Goal: Information Seeking & Learning: Understand process/instructions

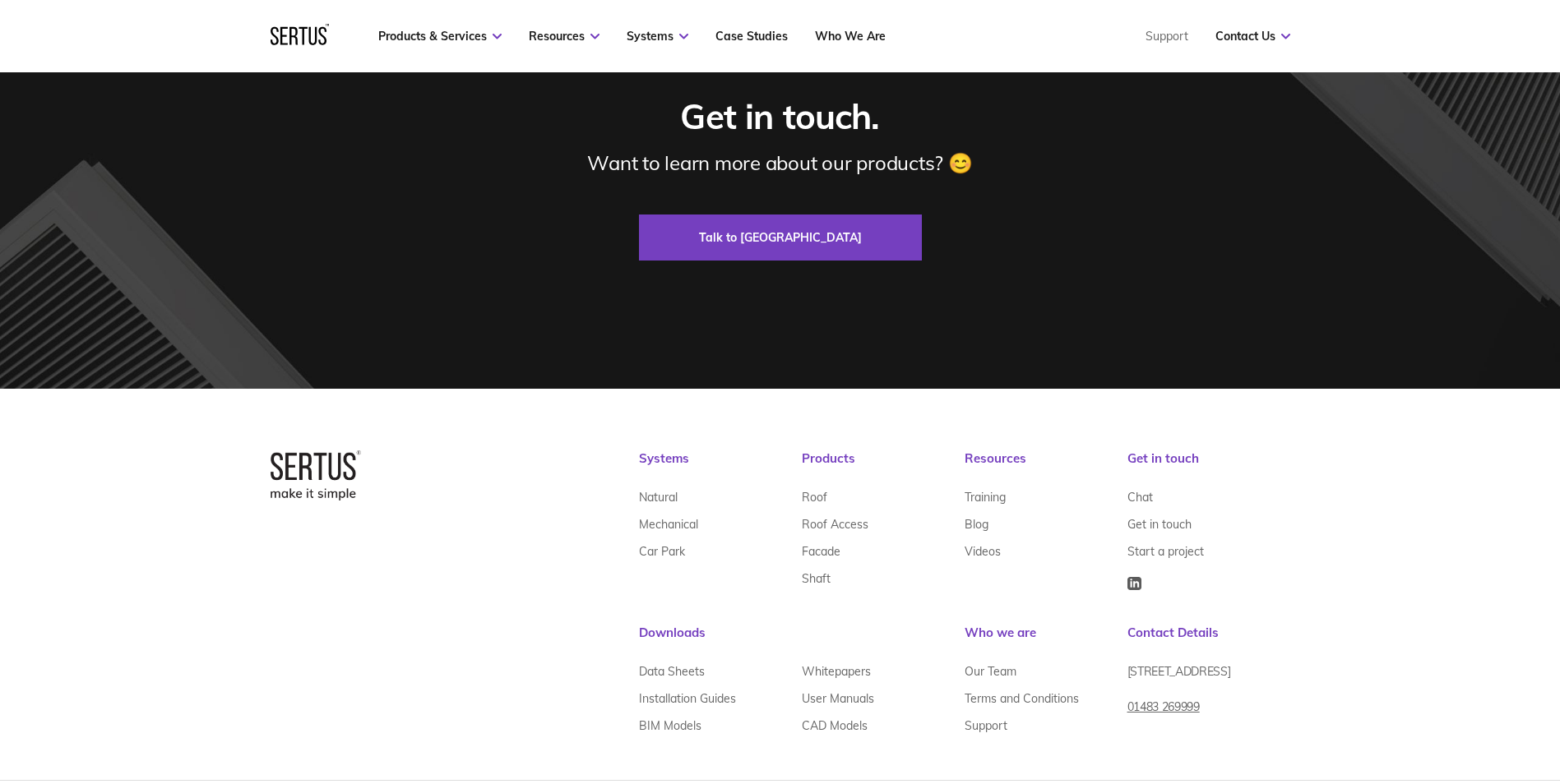
scroll to position [4980, 0]
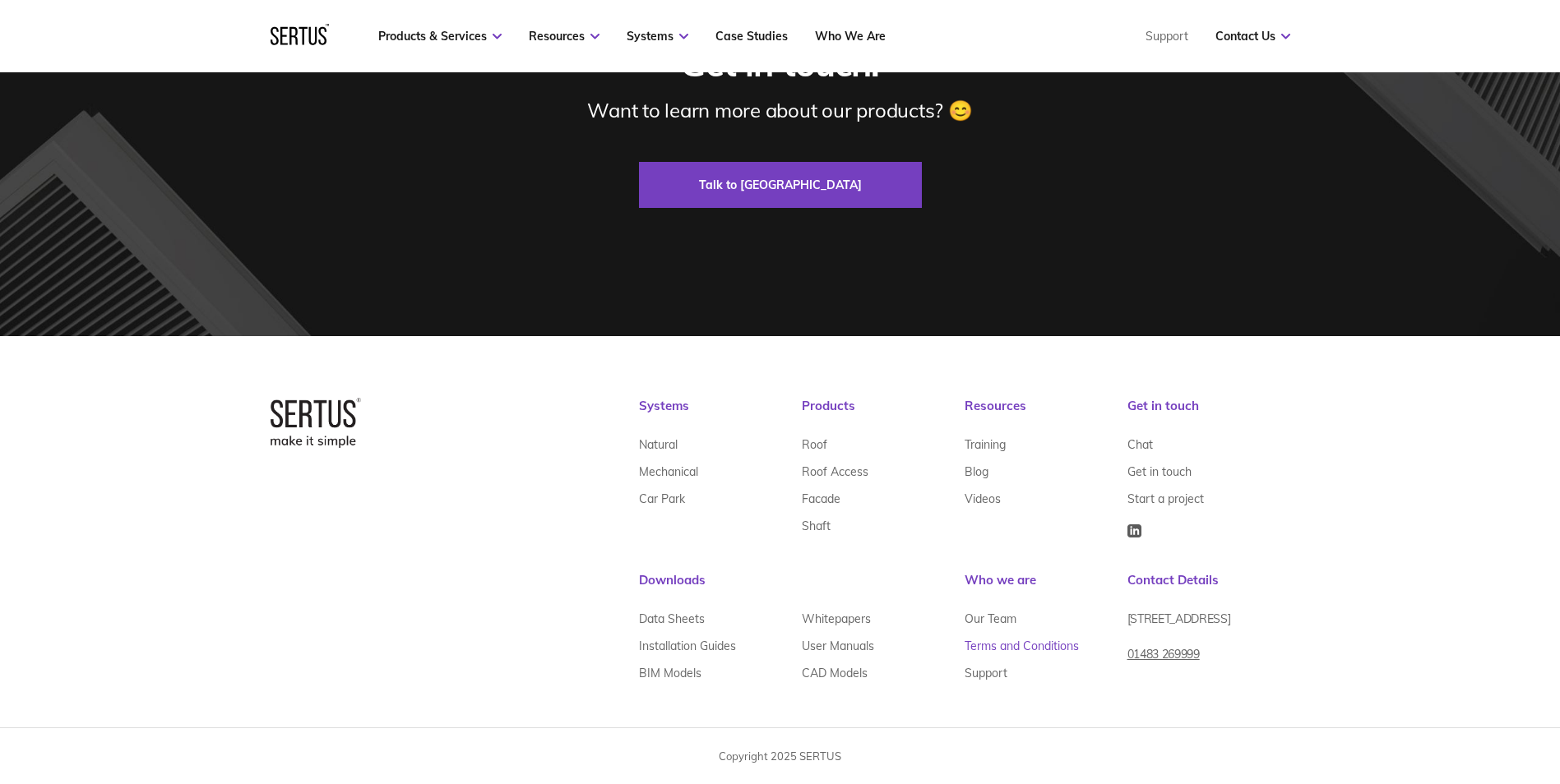
click at [1050, 648] on link "Terms and Conditions" at bounding box center [1022, 645] width 114 height 27
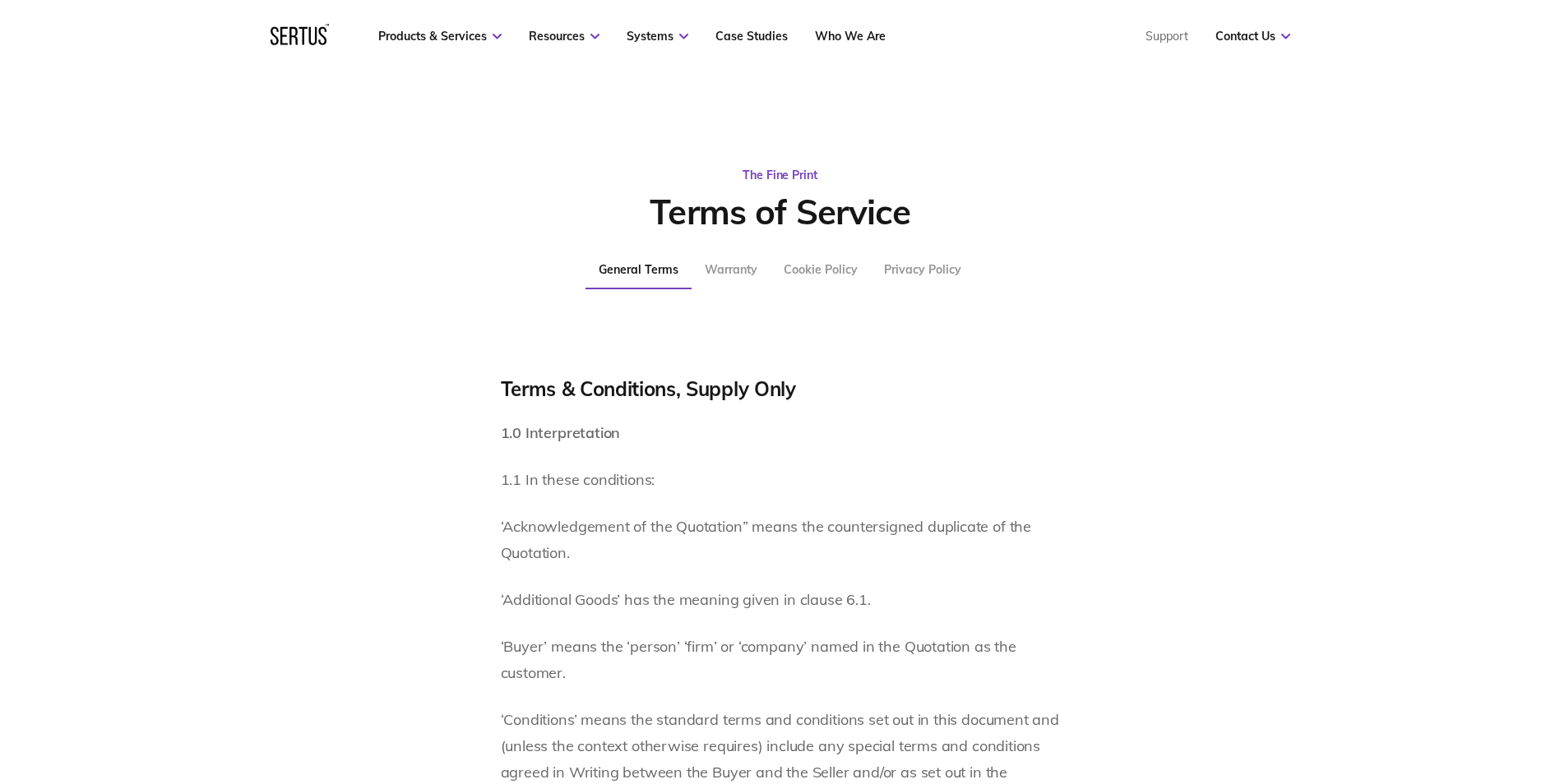
scroll to position [82, 0]
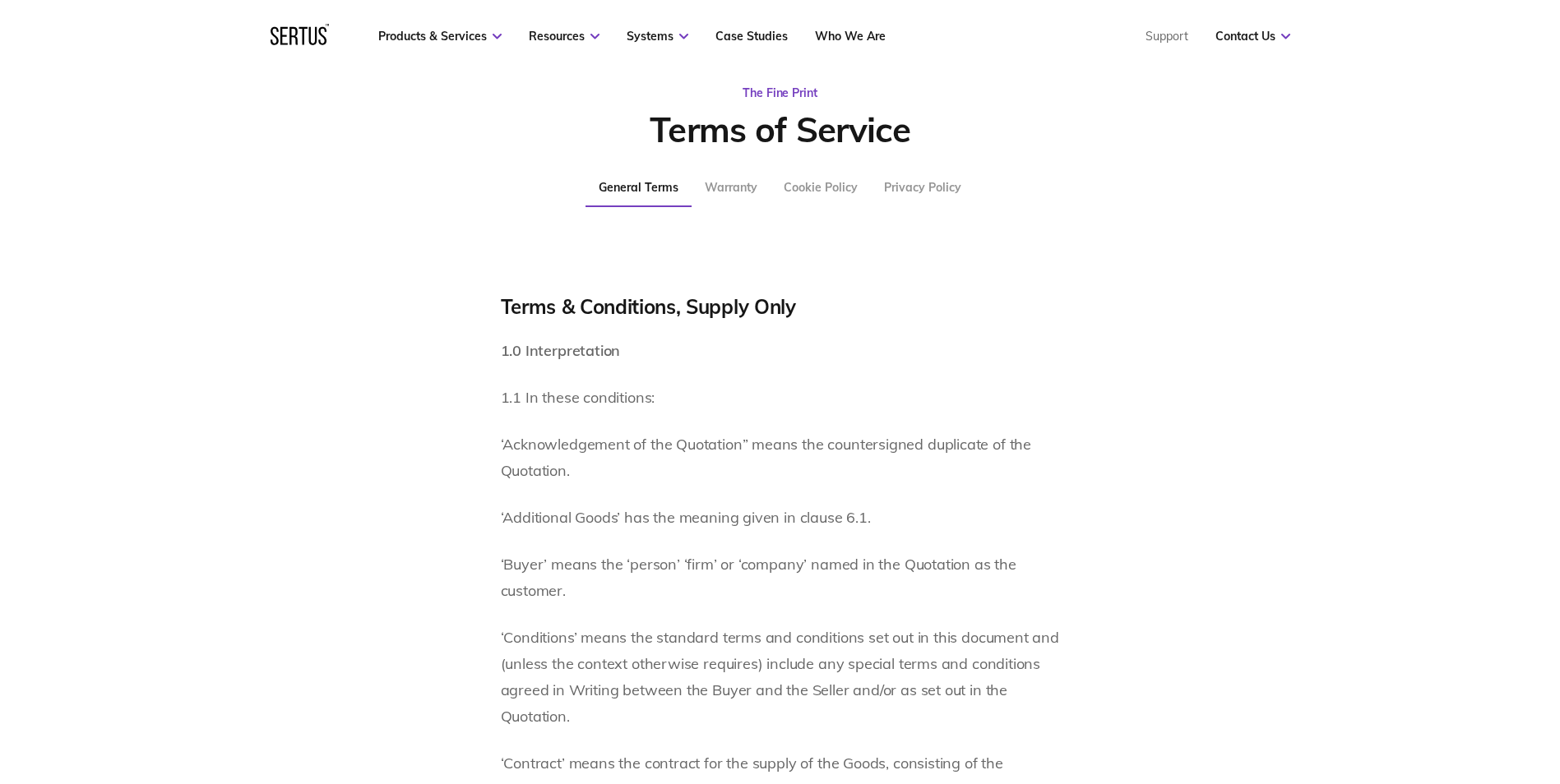
click at [931, 182] on div "Privacy Policy" at bounding box center [922, 188] width 77 height 15
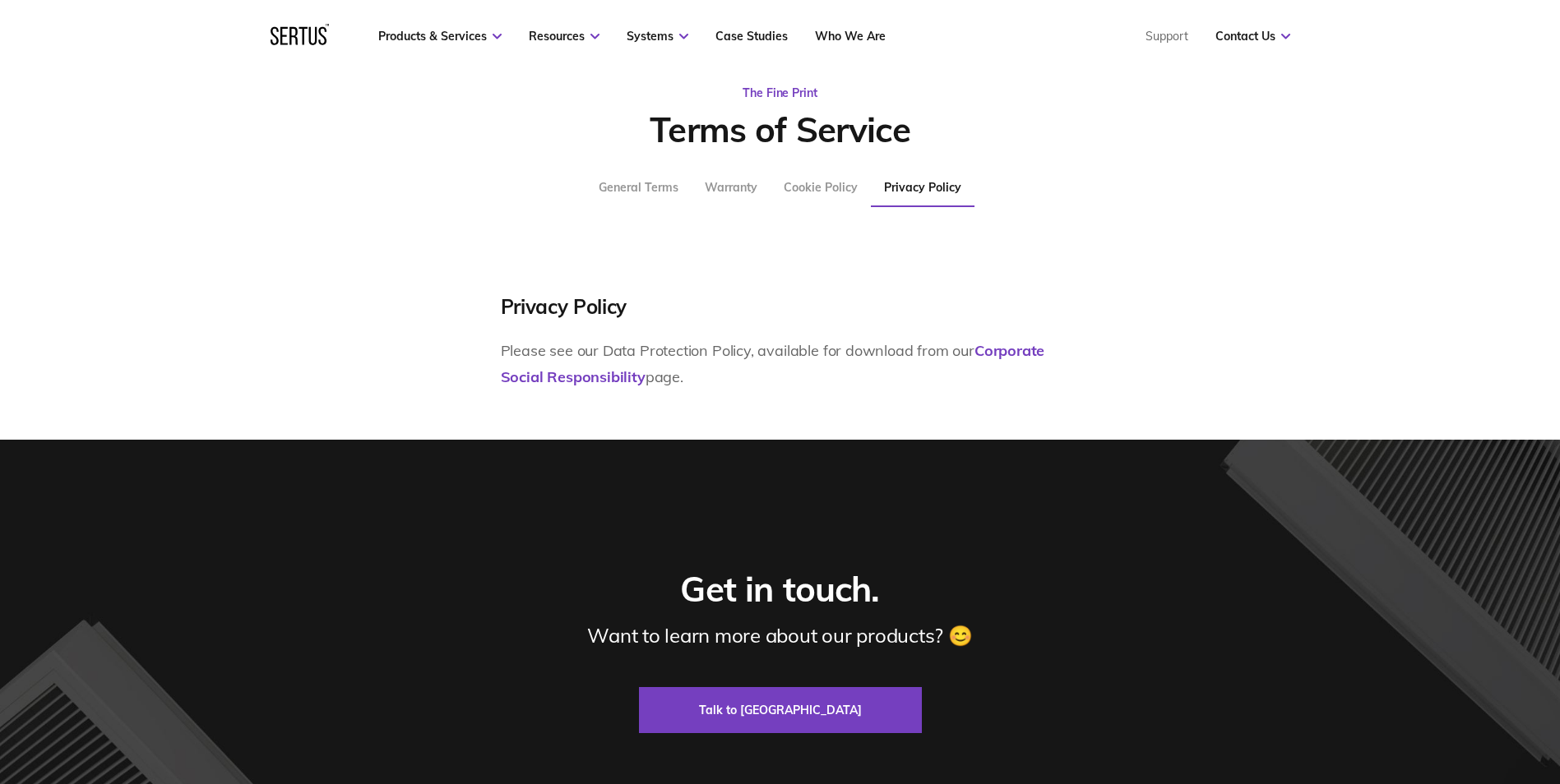
click at [837, 189] on div "Cookie Policy" at bounding box center [820, 188] width 74 height 15
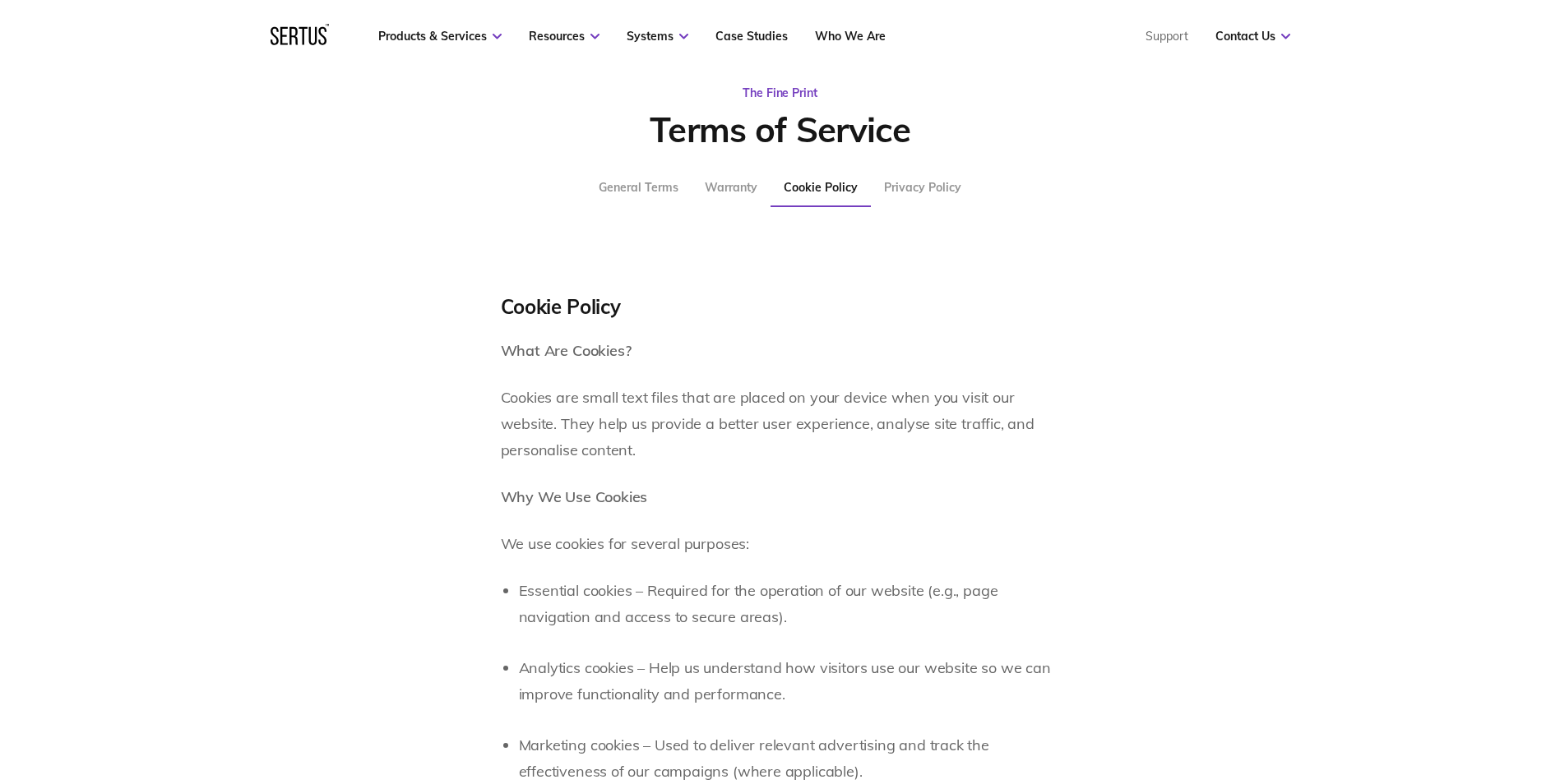
click at [726, 188] on div "Warranty" at bounding box center [731, 188] width 53 height 15
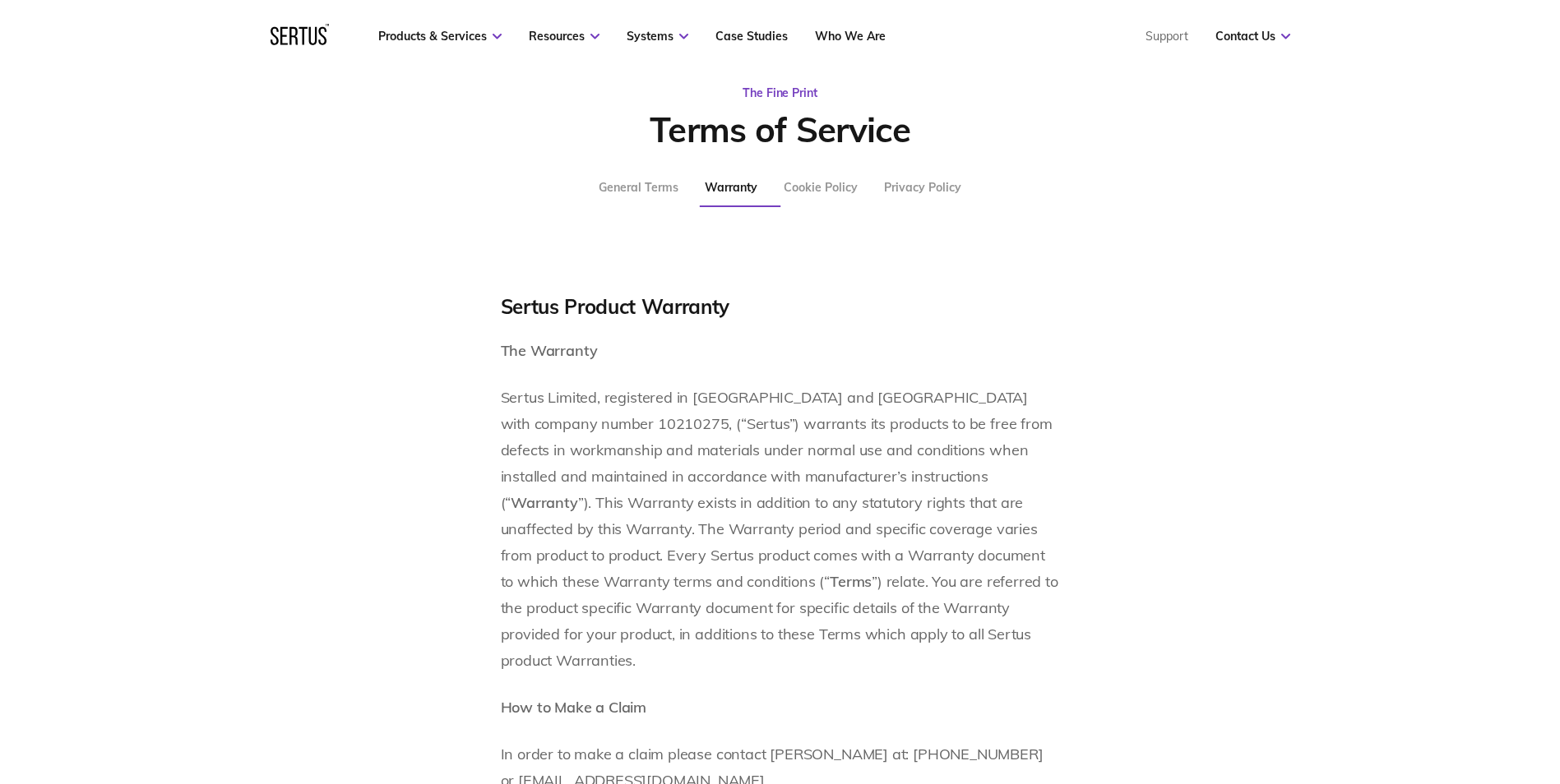
click at [664, 189] on div "General Terms" at bounding box center [639, 188] width 79 height 15
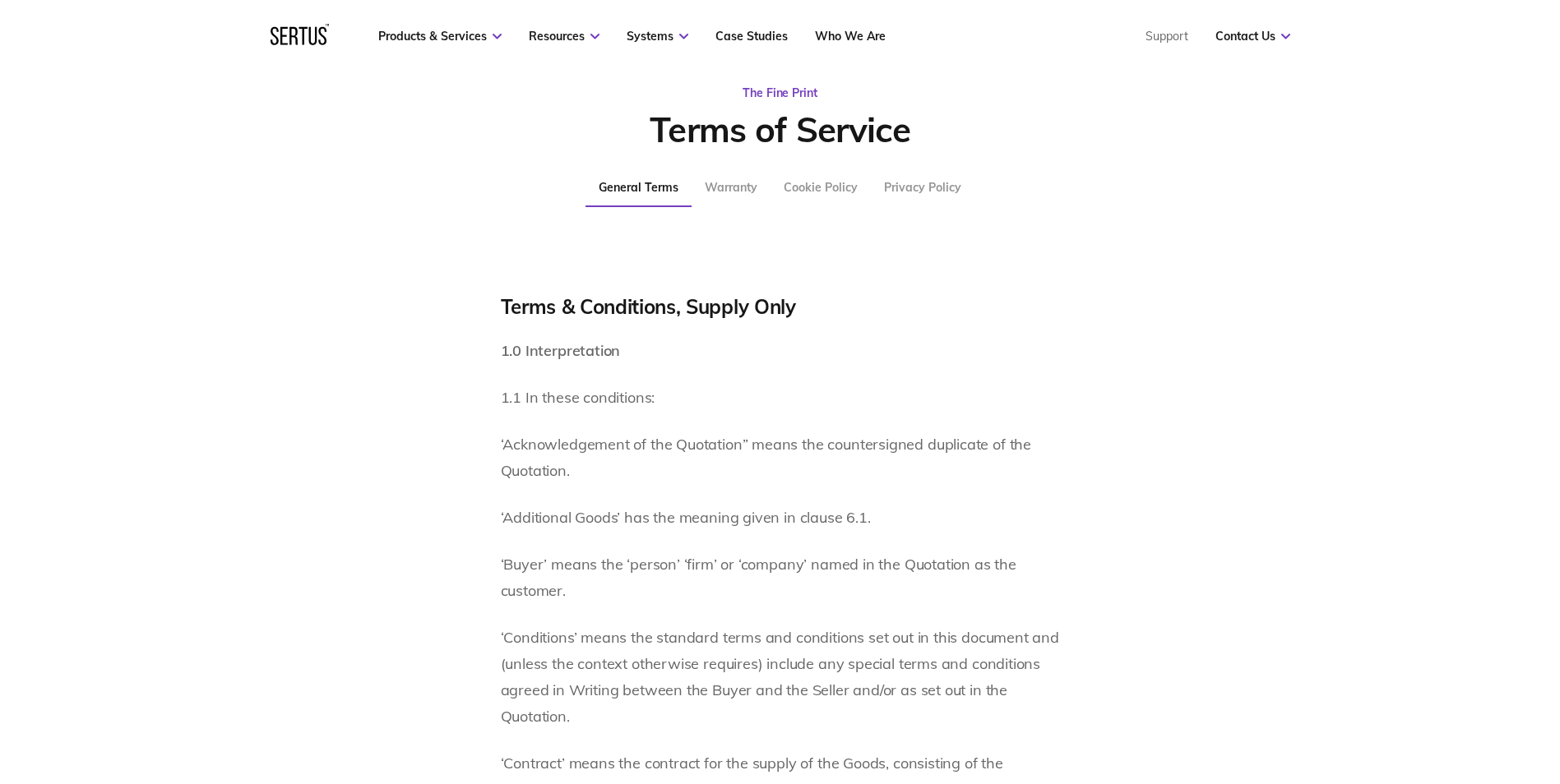
scroll to position [4980, 0]
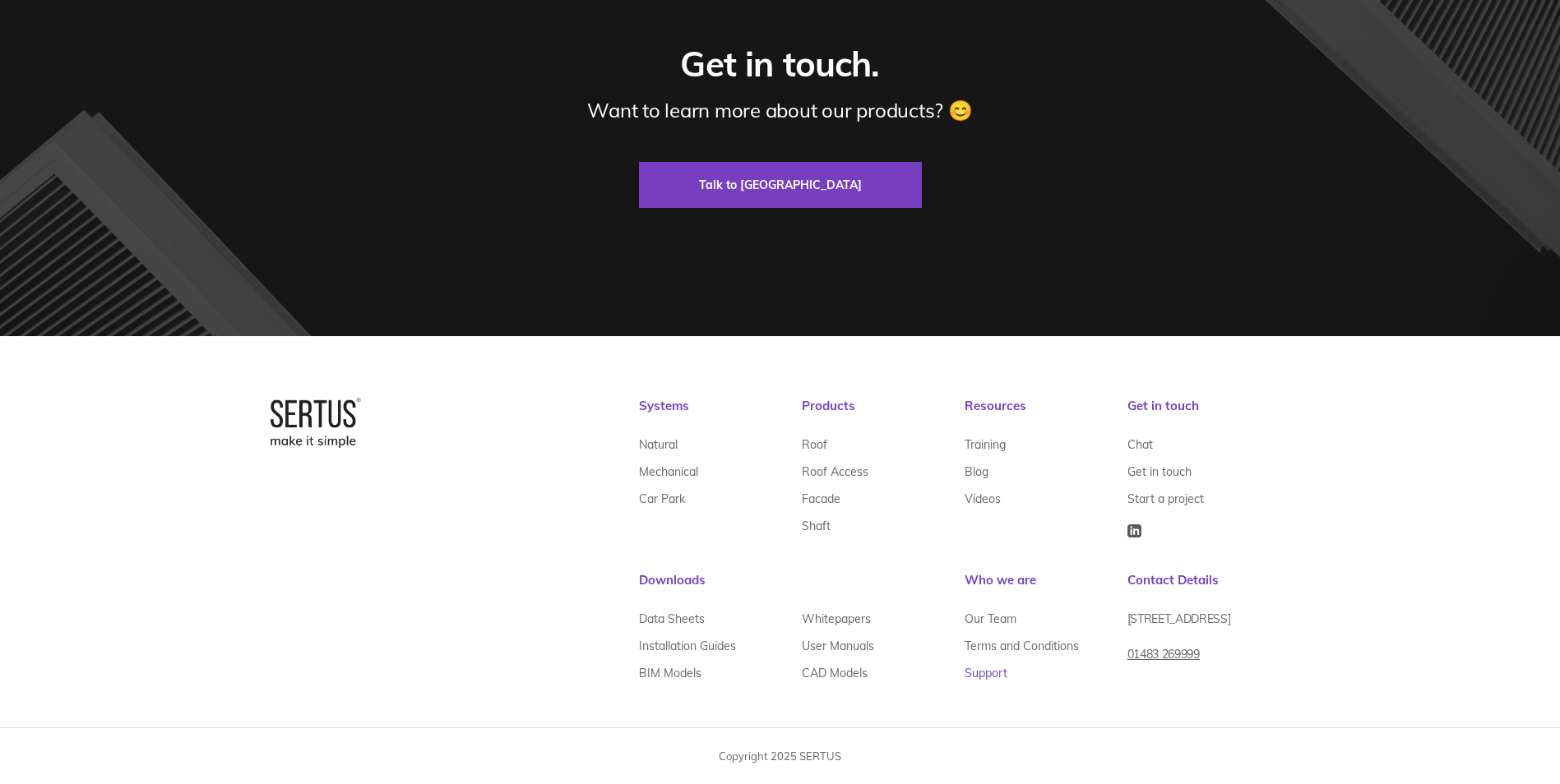
click at [969, 671] on link "Support" at bounding box center [986, 672] width 43 height 27
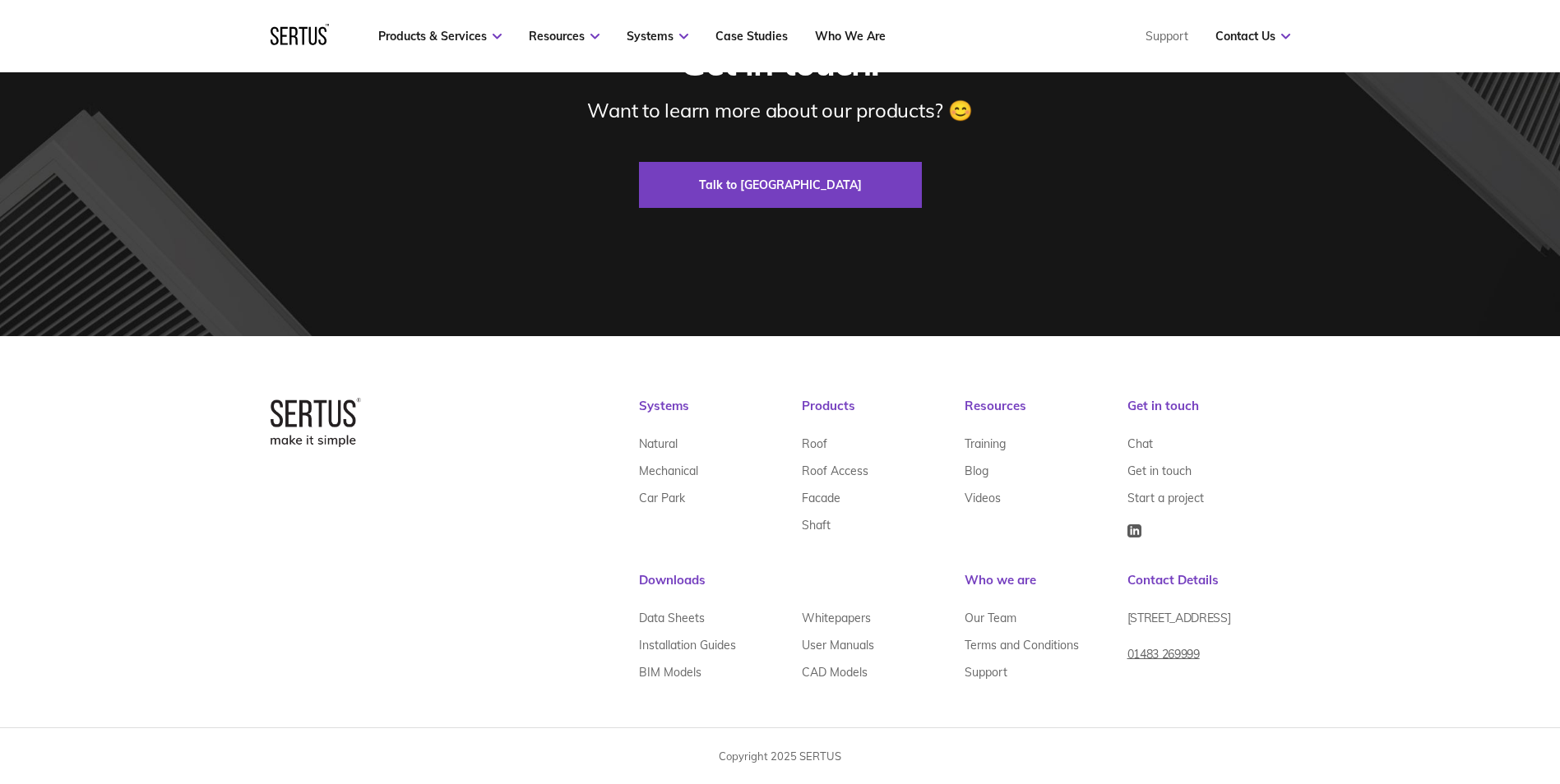
scroll to position [2726, 0]
click at [1052, 647] on link "Terms and Conditions" at bounding box center [1022, 645] width 114 height 27
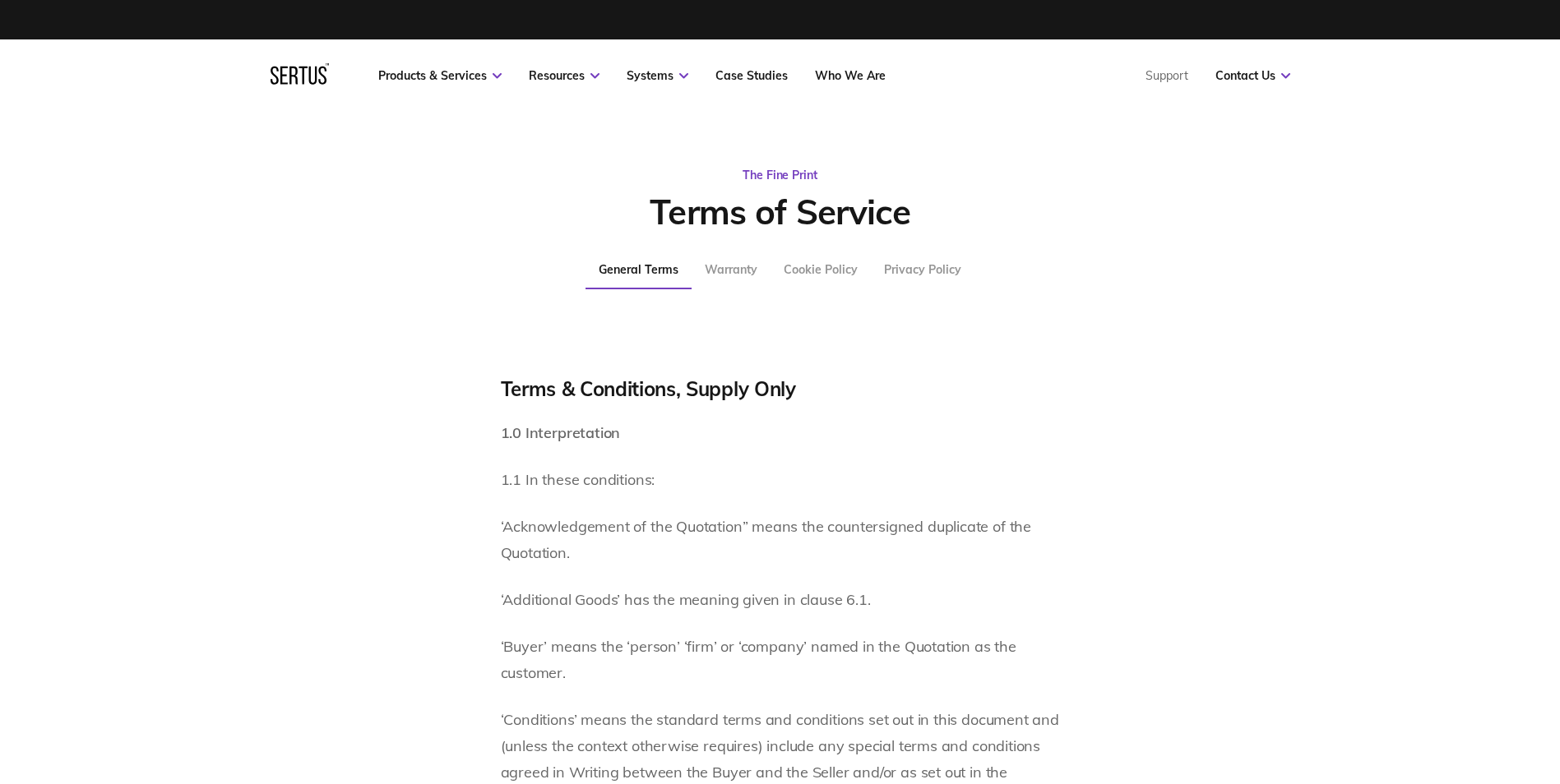
click at [749, 273] on div "Warranty" at bounding box center [731, 270] width 53 height 15
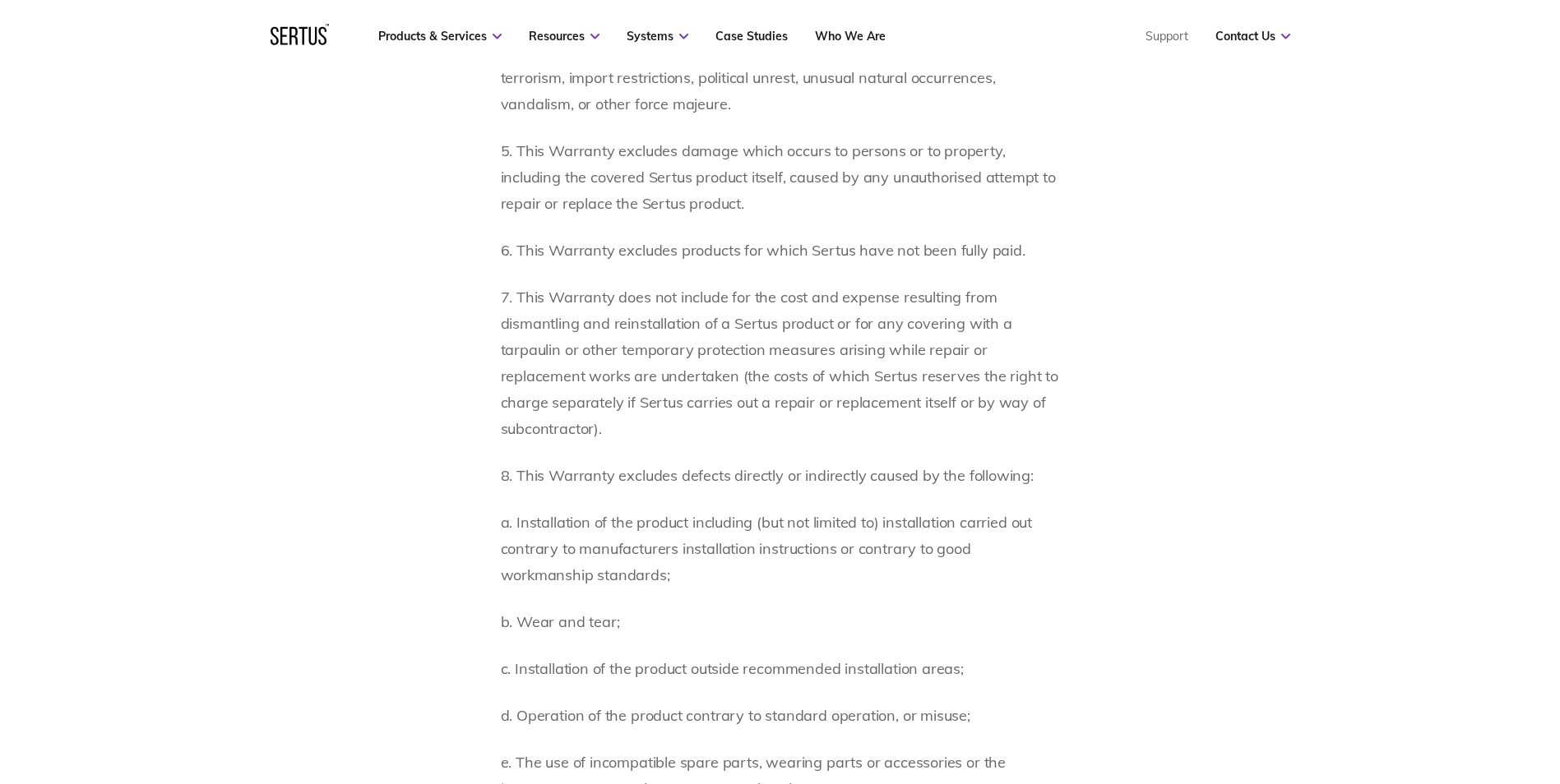
scroll to position [2466, 0]
